Goal: Information Seeking & Learning: Find specific fact

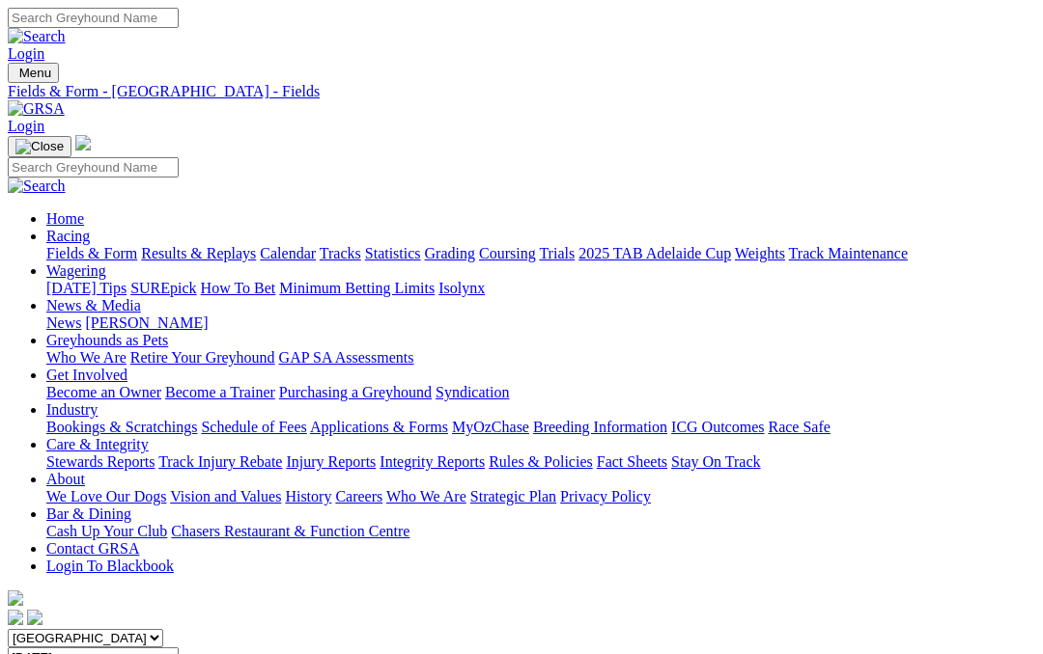
click at [149, 436] on link "Care & Integrity" at bounding box center [97, 444] width 102 height 16
click at [485, 454] on link "Integrity Reports" at bounding box center [431, 462] width 105 height 16
